Goal: Transaction & Acquisition: Book appointment/travel/reservation

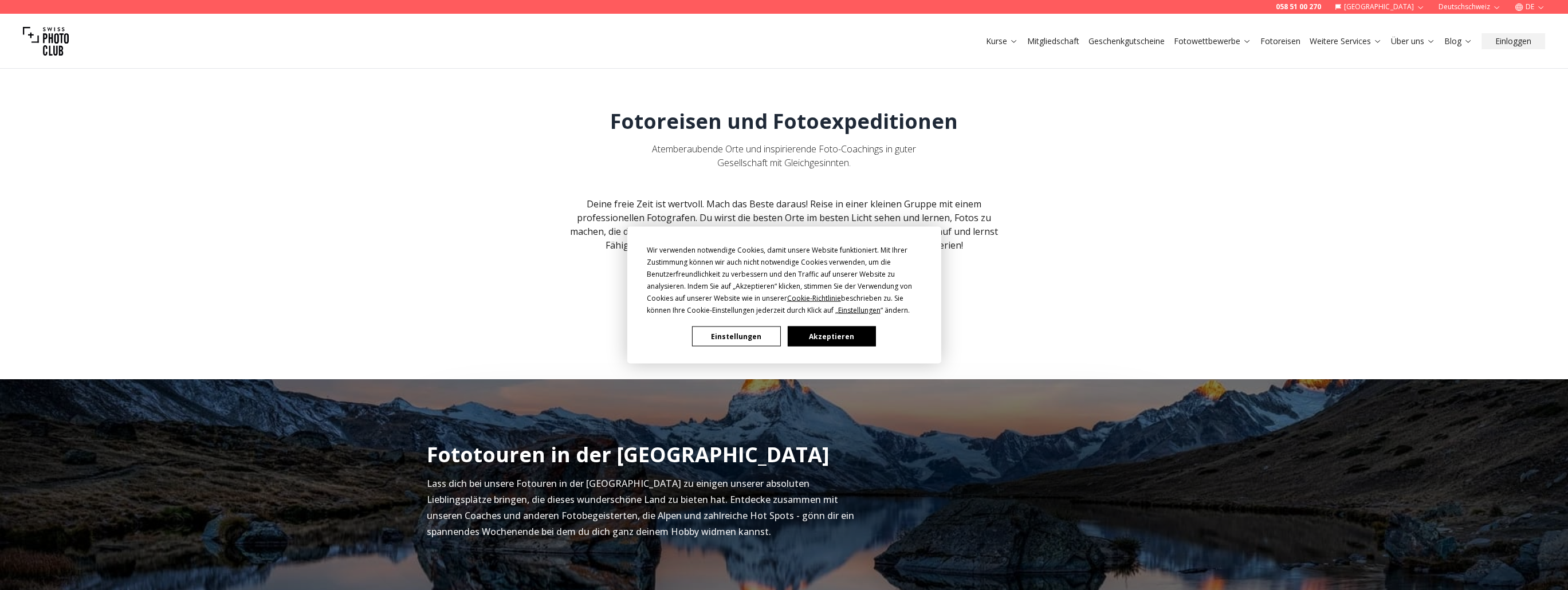
click at [712, 335] on button "Einstellungen" at bounding box center [736, 337] width 88 height 20
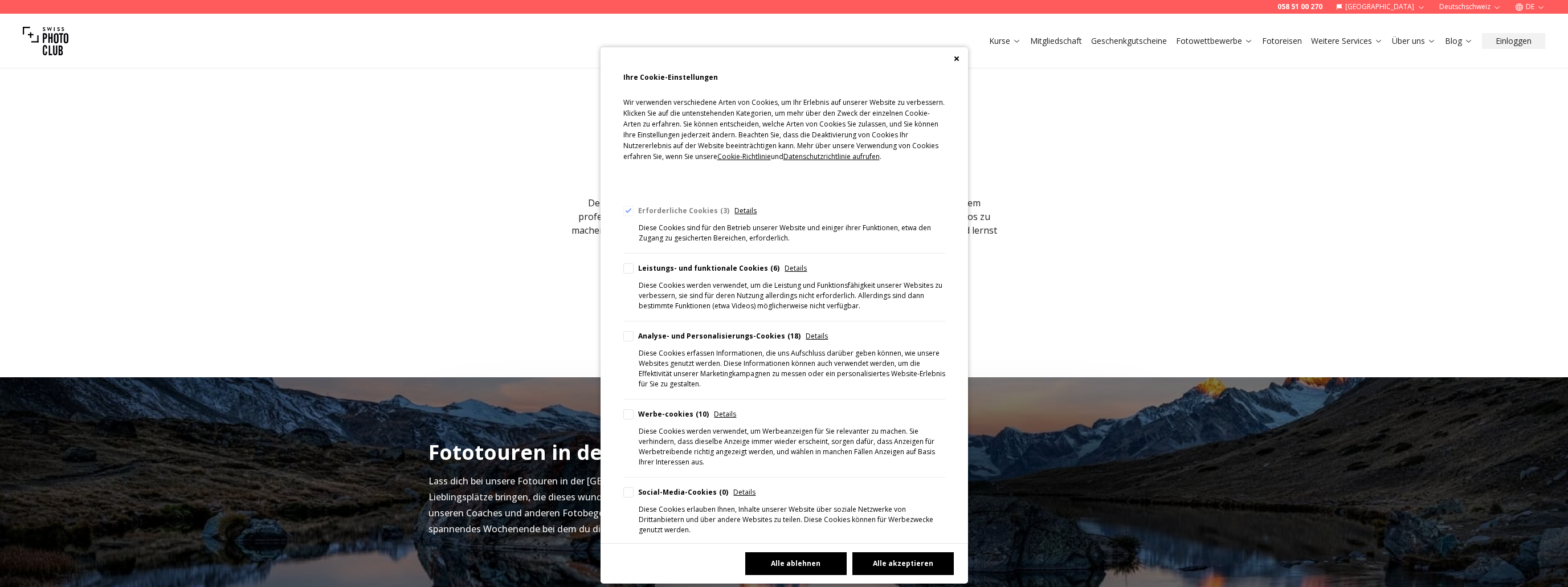
click at [793, 564] on button "Alle ablehnen" at bounding box center [796, 563] width 102 height 23
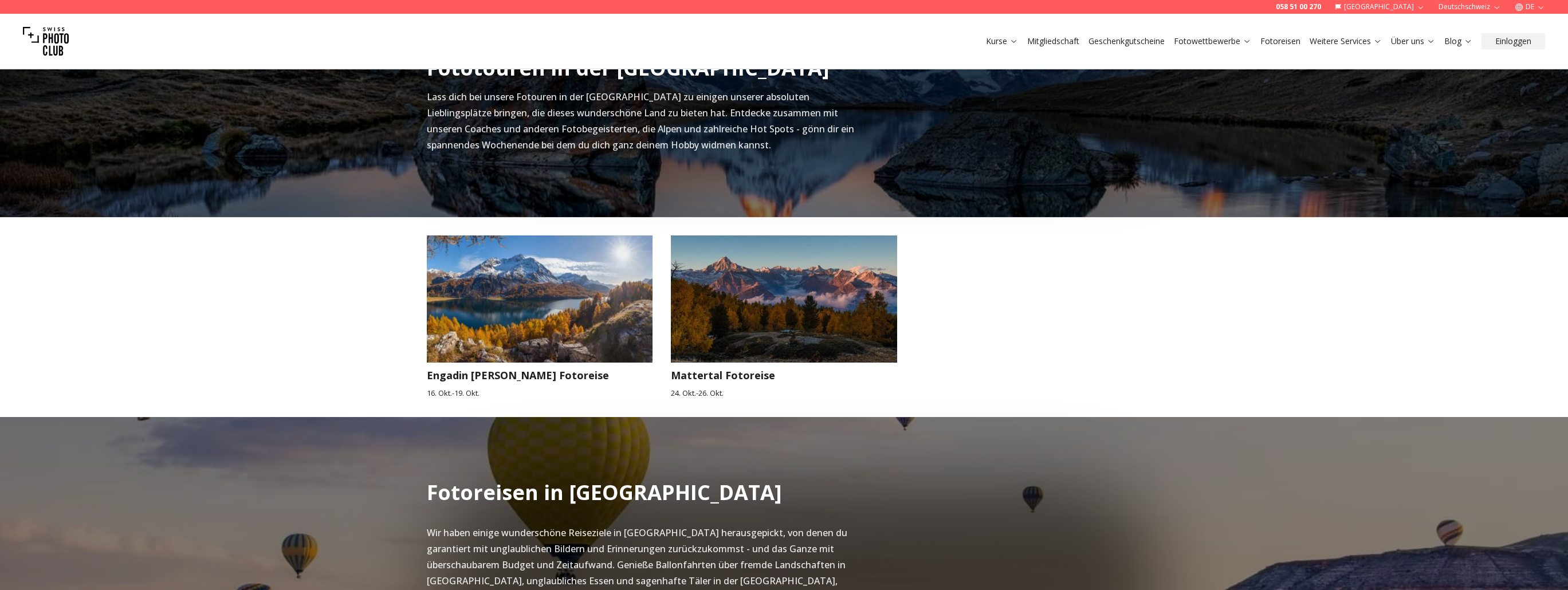
scroll to position [401, 0]
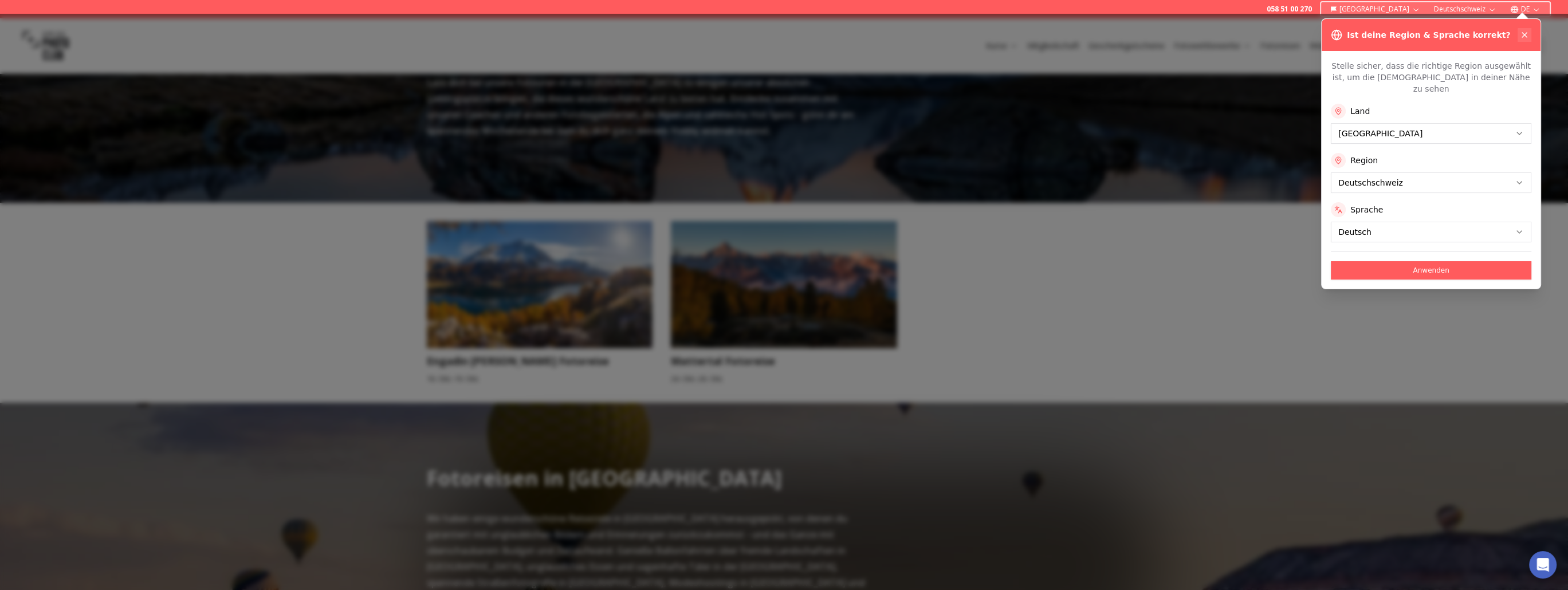
click at [1521, 33] on icon at bounding box center [1524, 35] width 9 height 9
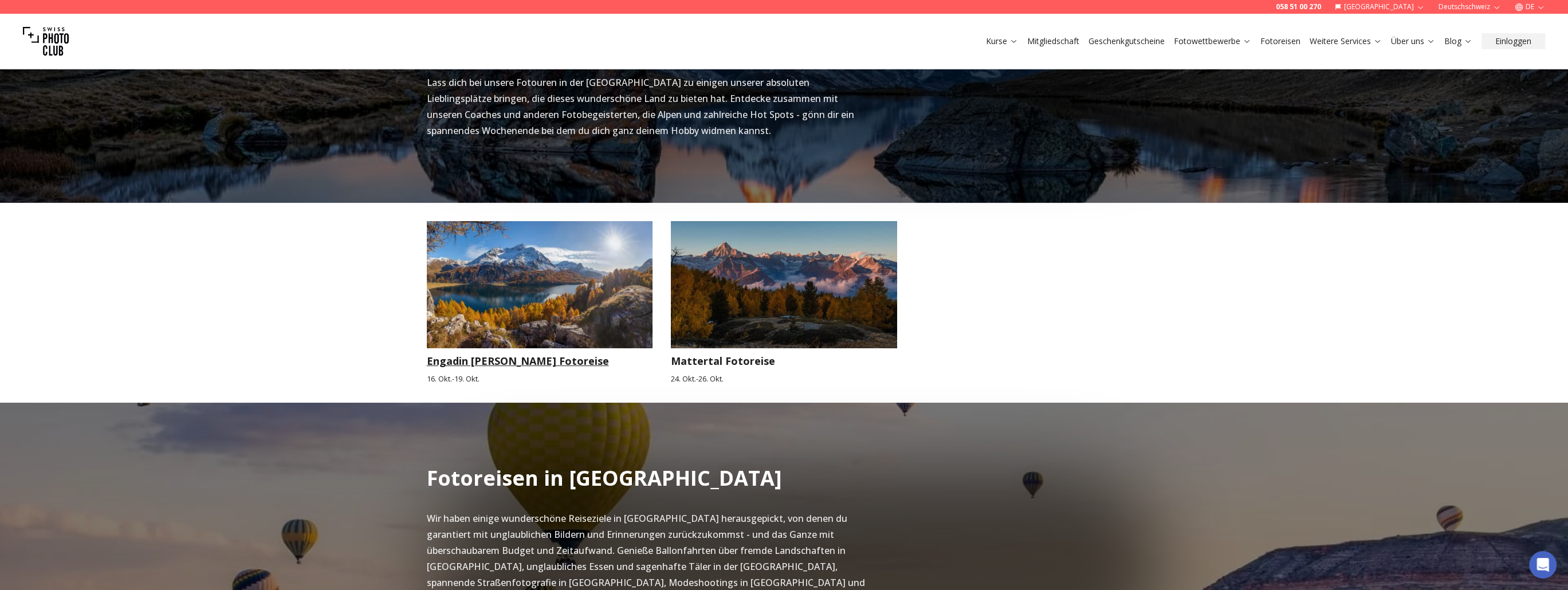
click at [506, 293] on img at bounding box center [540, 285] width 226 height 127
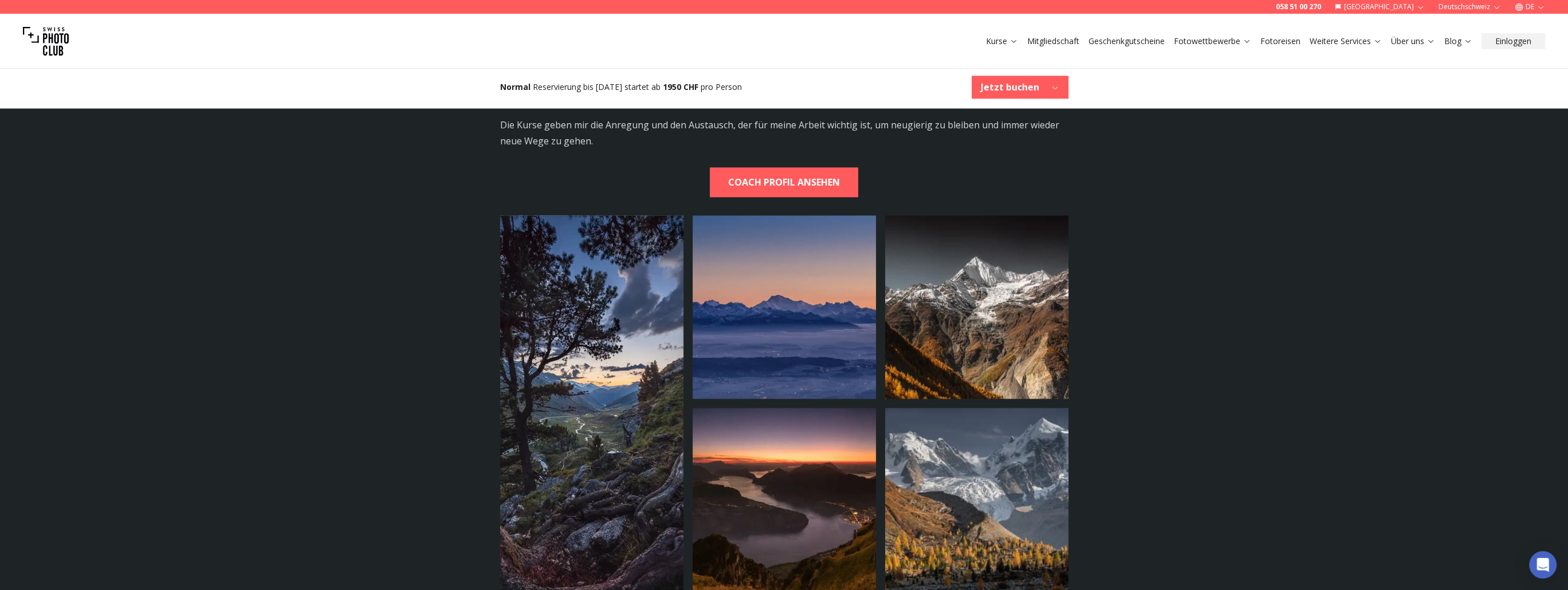
scroll to position [2521, 0]
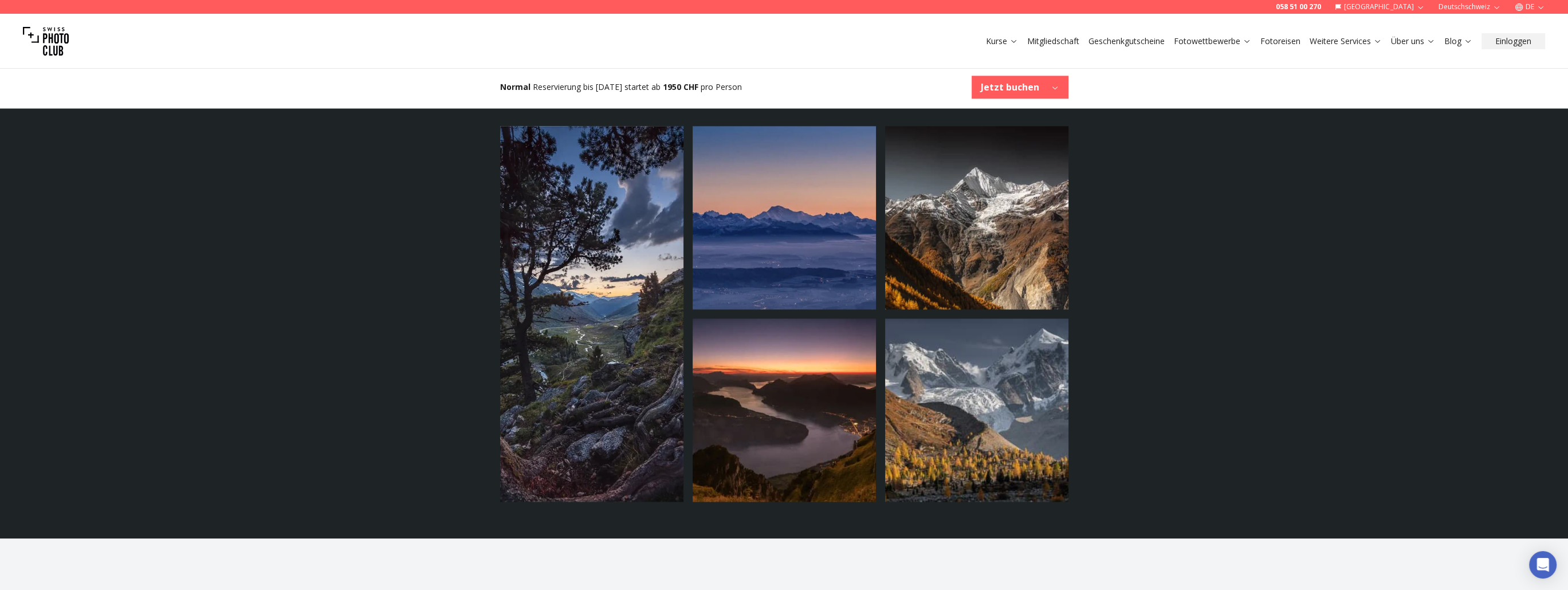
click at [999, 461] on img at bounding box center [977, 410] width 184 height 184
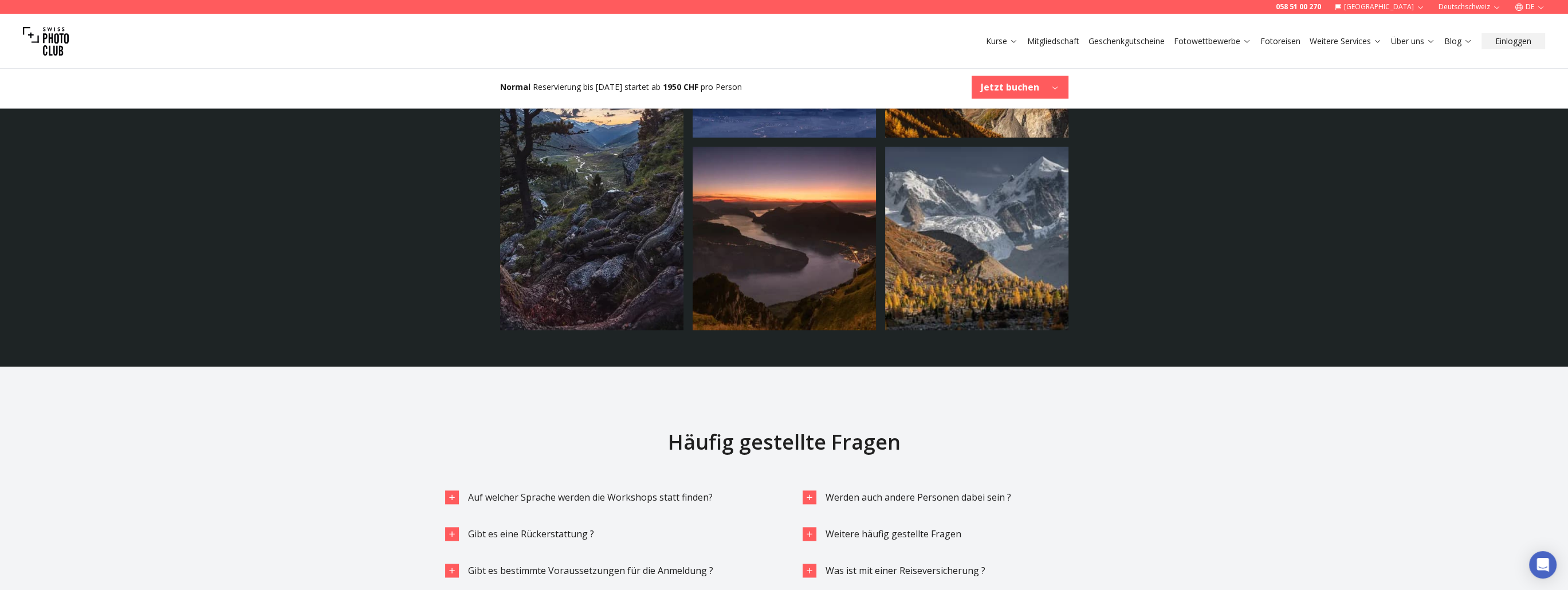
scroll to position [2979, 0]
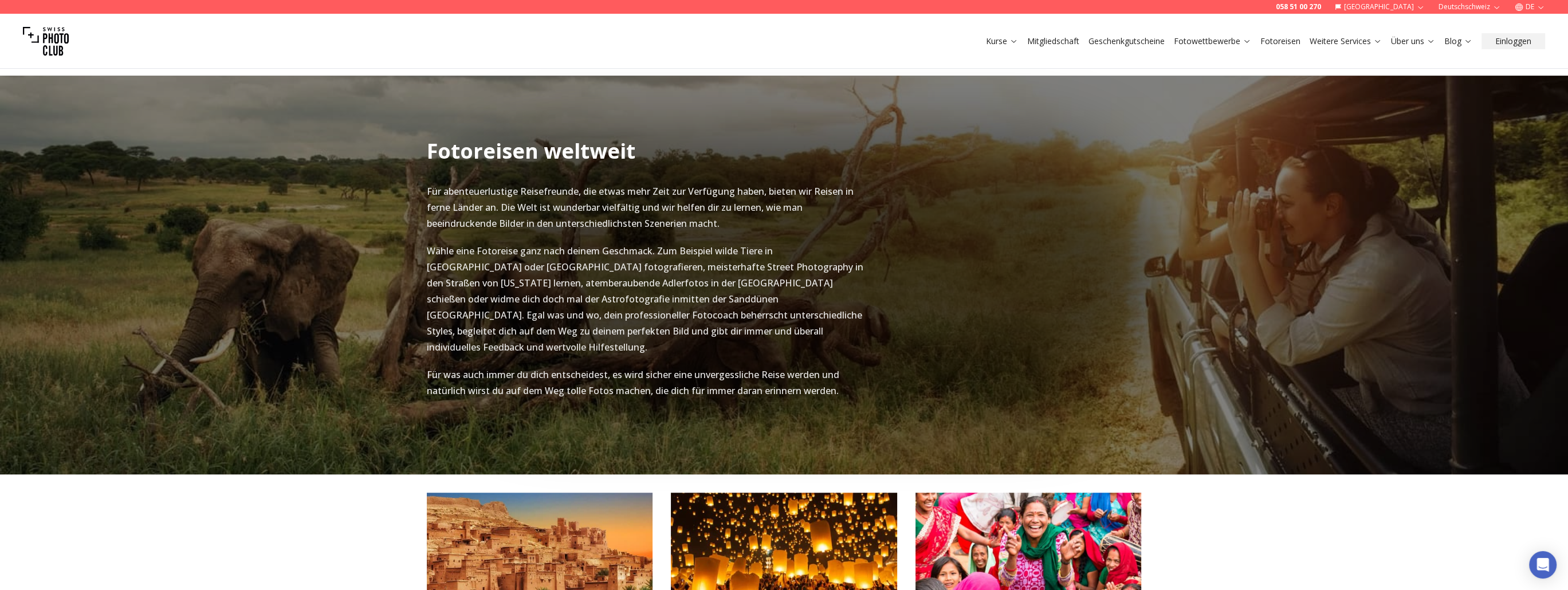
scroll to position [1260, 0]
